Goal: Information Seeking & Learning: Learn about a topic

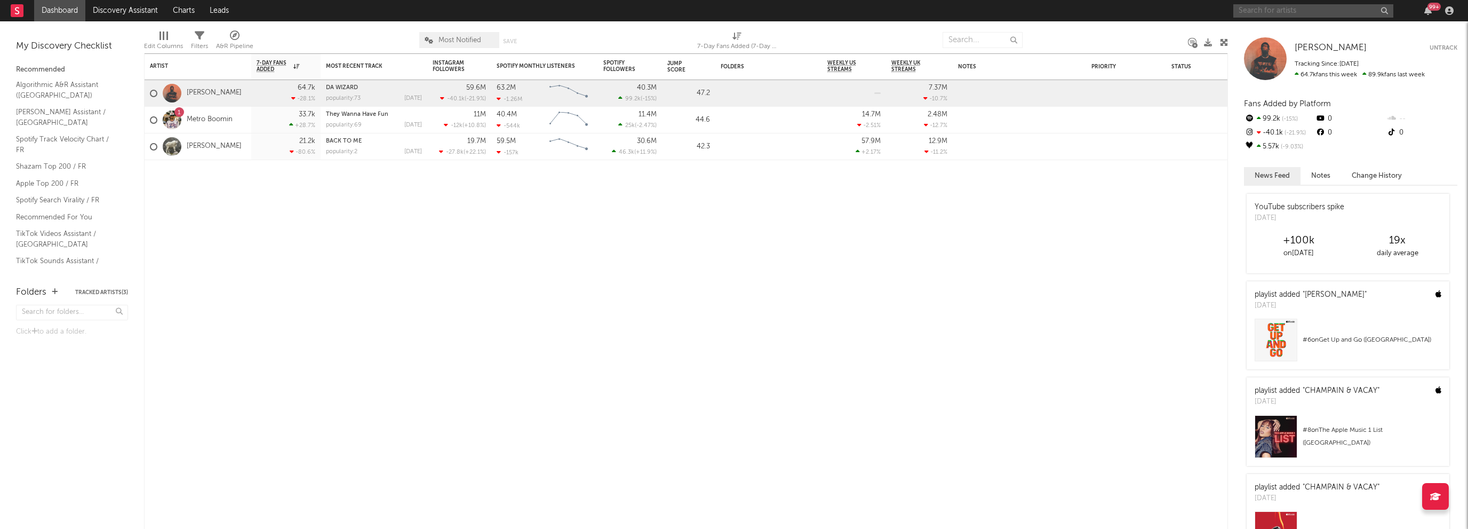
click at [1316, 12] on input "text" at bounding box center [1313, 10] width 160 height 13
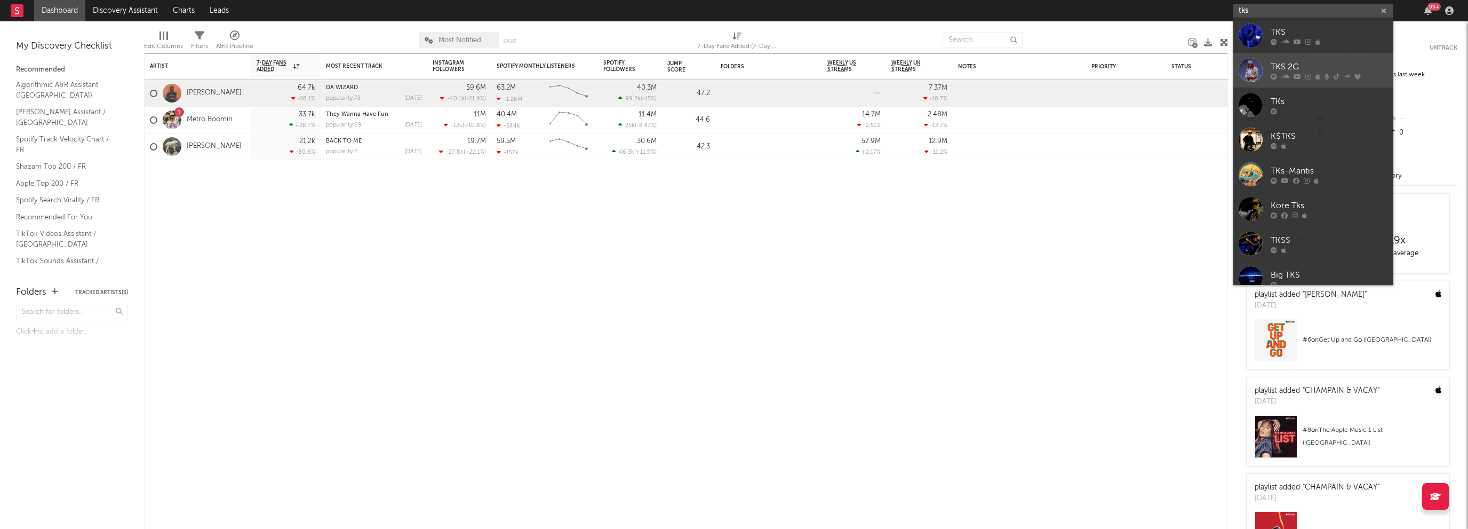
type input "tks"
click at [1279, 60] on div "TKS 2G" at bounding box center [1329, 66] width 117 height 13
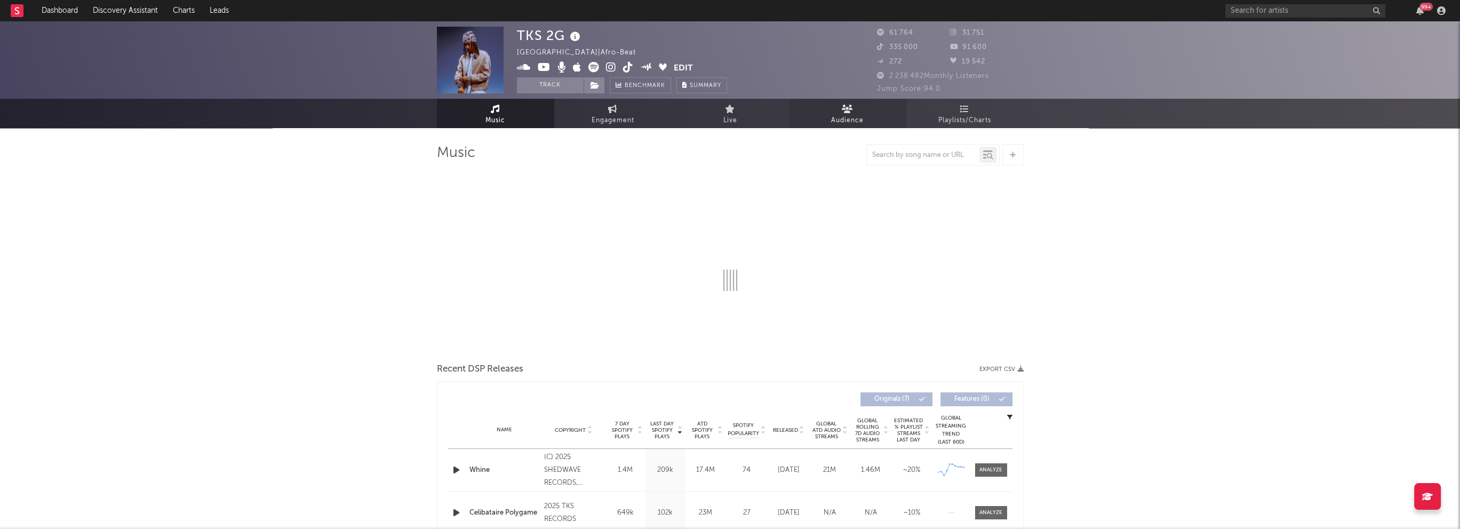
select select "6m"
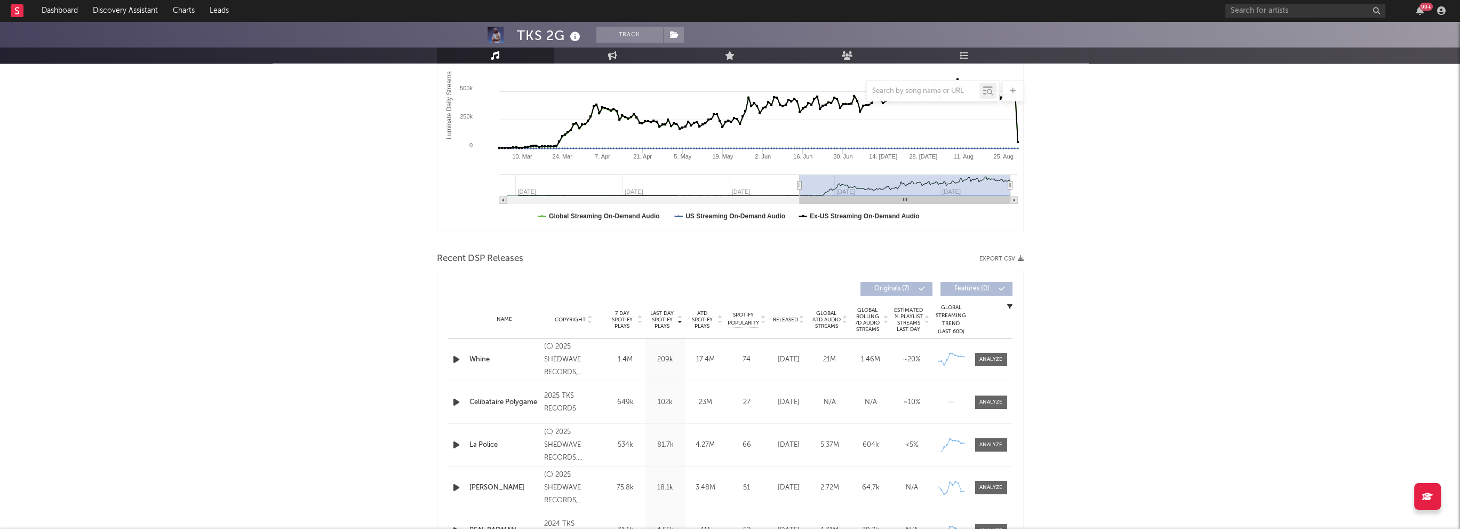
scroll to position [213, 0]
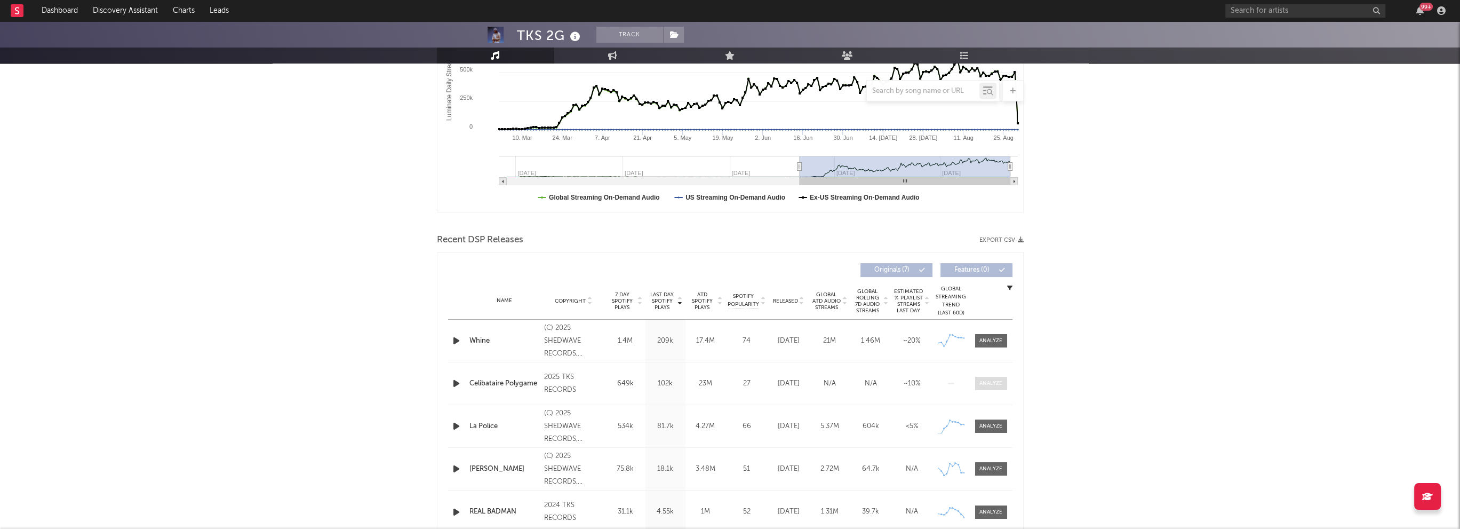
click at [976, 379] on span at bounding box center [991, 383] width 32 height 13
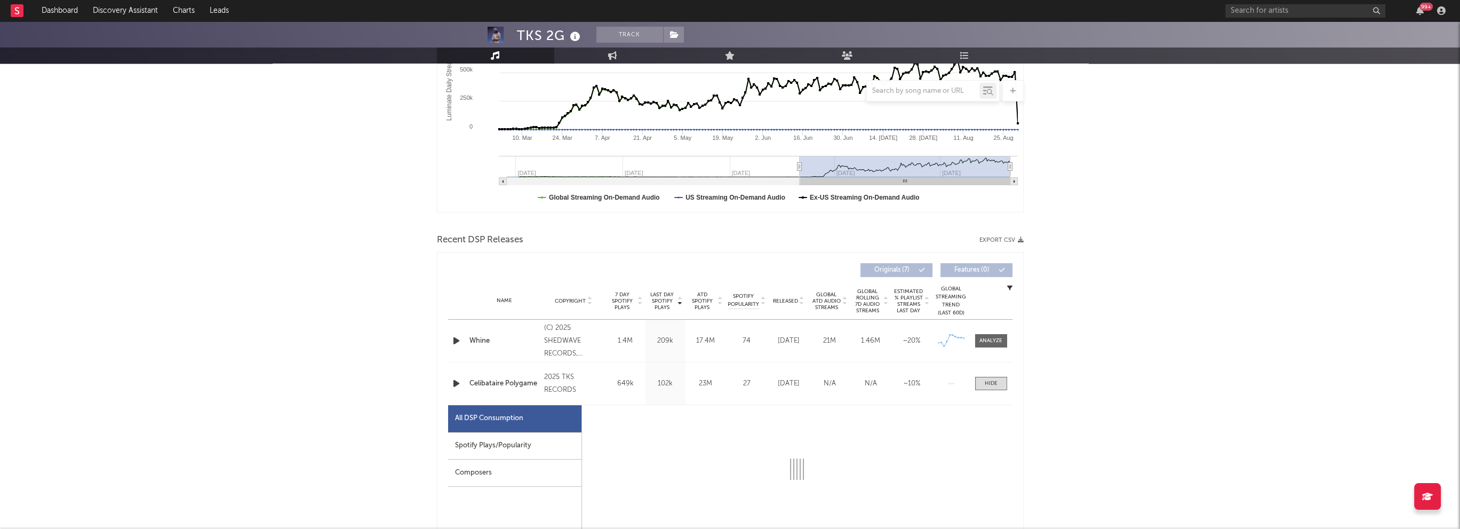
select select "1w"
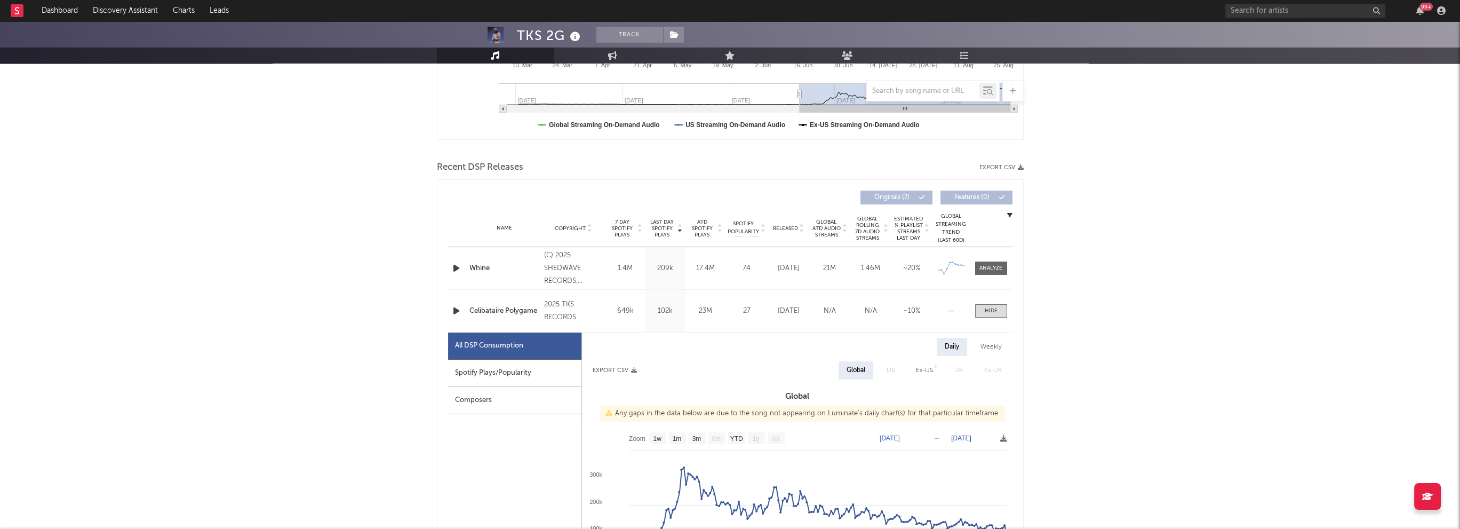
scroll to position [373, 0]
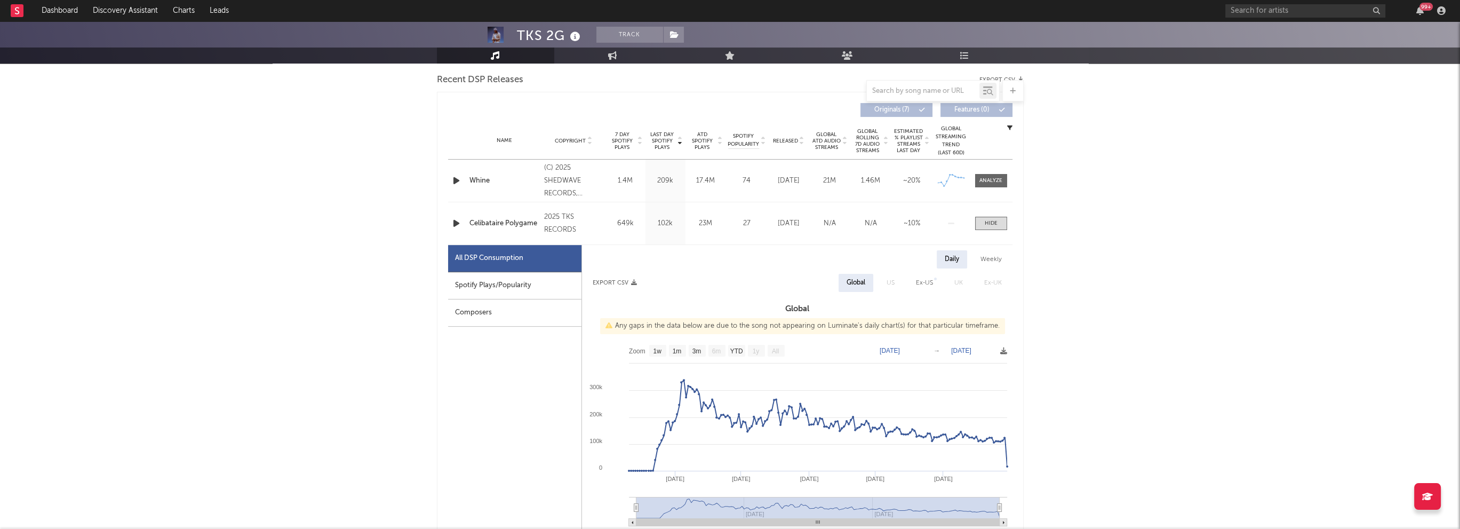
click at [538, 266] on div "All DSP Consumption" at bounding box center [514, 258] width 133 height 27
click at [997, 224] on span at bounding box center [991, 223] width 32 height 13
